Goal: Task Accomplishment & Management: Use online tool/utility

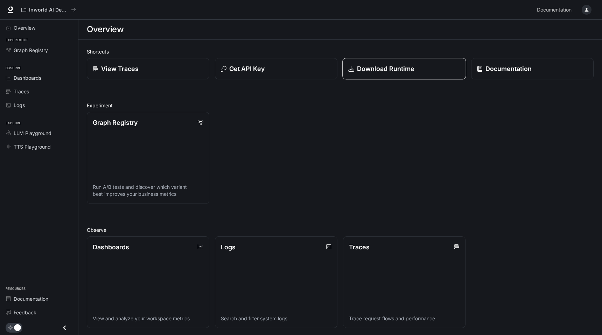
click at [429, 74] on link "Download Runtime" at bounding box center [404, 69] width 124 height 22
click at [491, 67] on p "Documentation" at bounding box center [508, 68] width 47 height 9
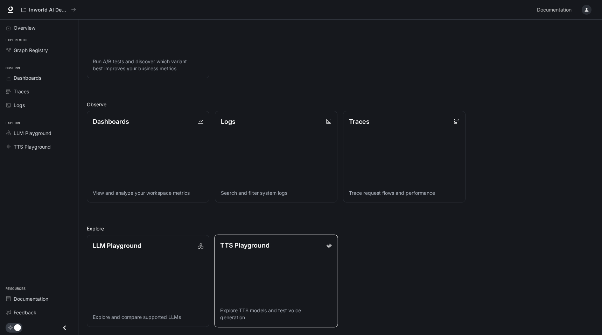
click at [287, 287] on link "TTS Playground Explore TTS models and test voice generation" at bounding box center [276, 281] width 124 height 93
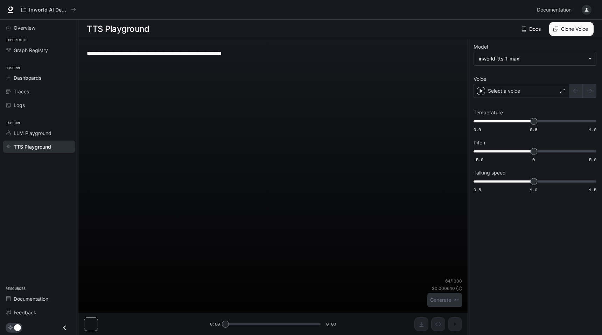
scroll to position [0, 0]
type textarea "**********"
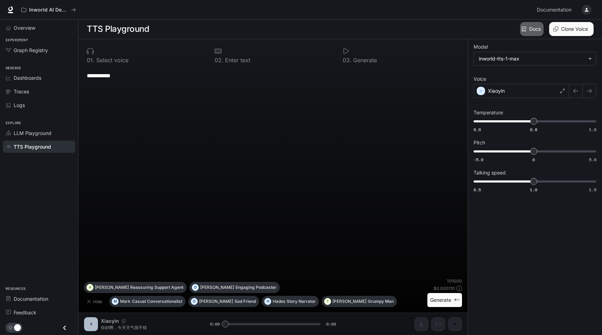
click at [536, 28] on link "Docs" at bounding box center [531, 29] width 23 height 14
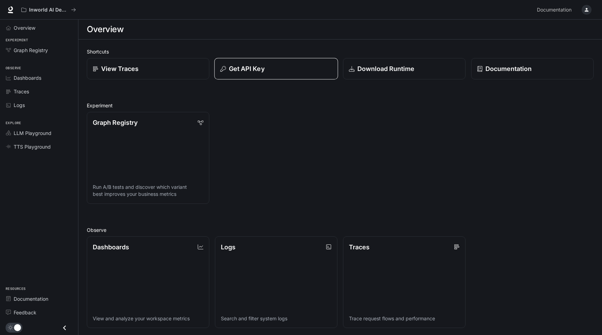
click at [302, 71] on div "Get API Key" at bounding box center [276, 68] width 112 height 9
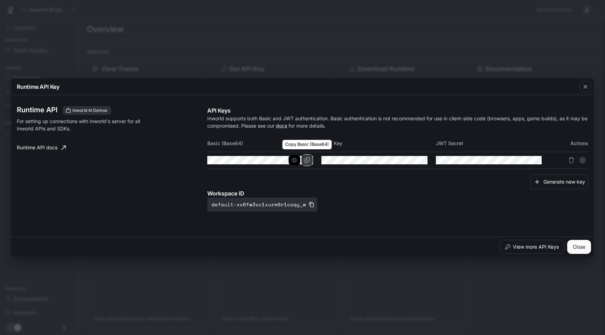
click at [307, 160] on icon "Copy Basic (Base64)" at bounding box center [307, 160] width 6 height 6
click at [290, 45] on div "Runtime API Key Runtime API Inworld AI Demos For setting up connections with In…" at bounding box center [302, 167] width 605 height 335
